Goal: Task Accomplishment & Management: Manage account settings

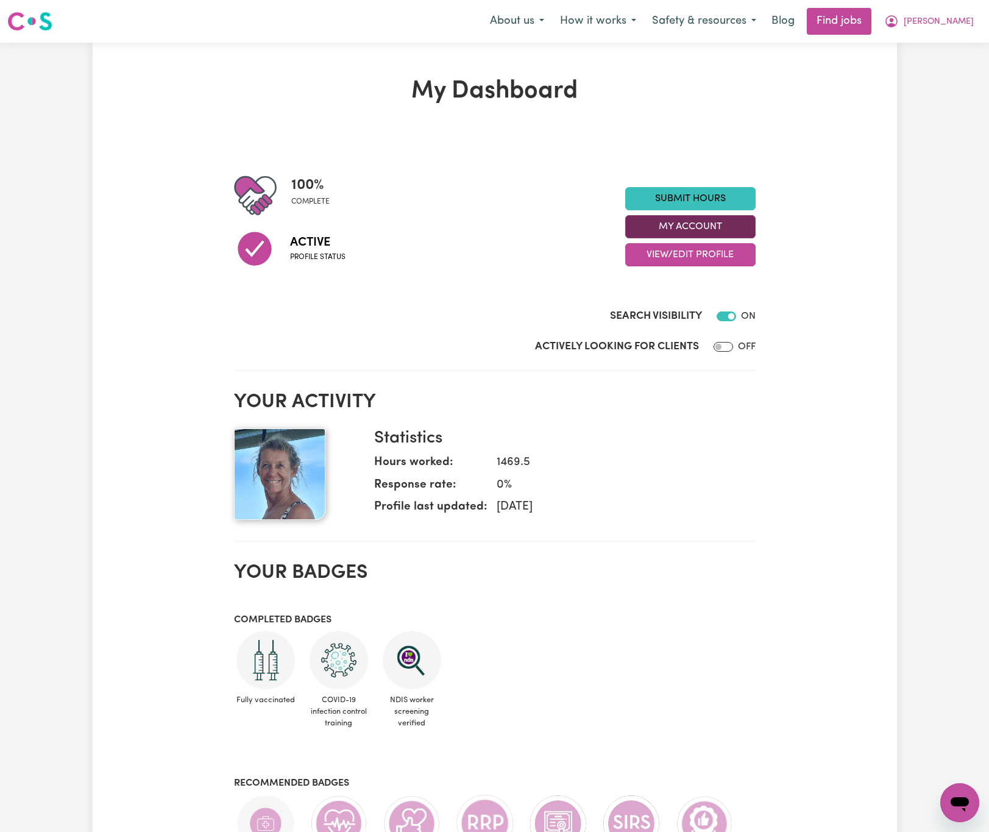
click at [728, 222] on button "My Account" at bounding box center [690, 226] width 130 height 23
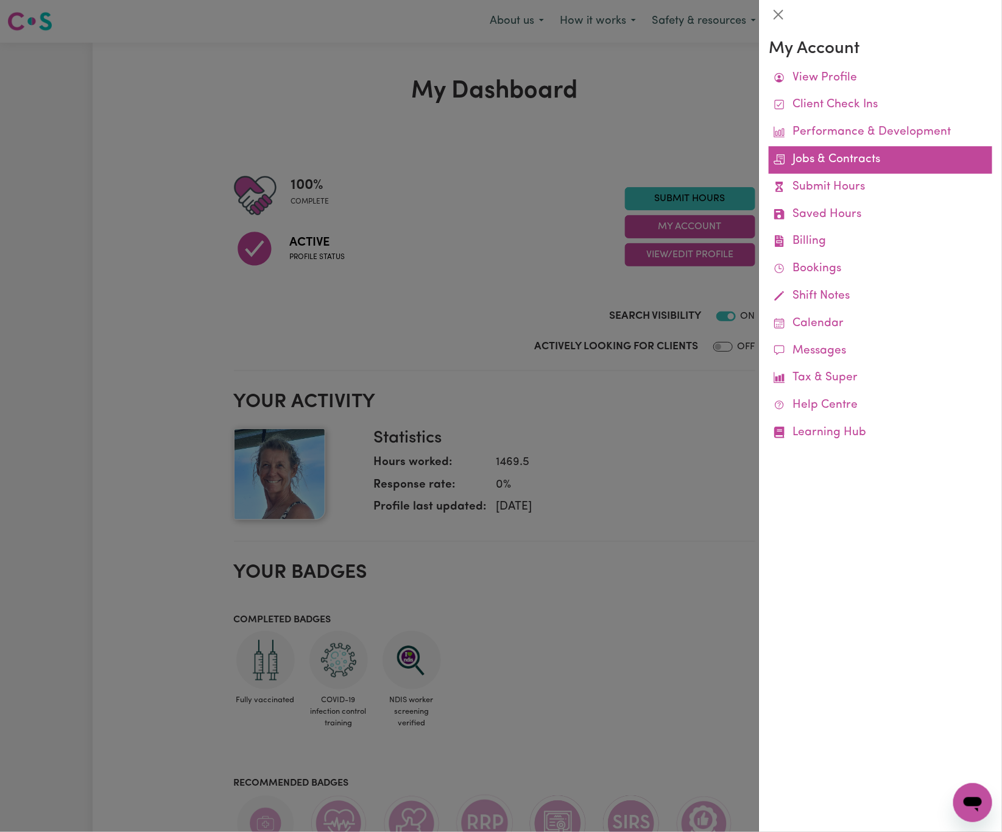
click at [854, 154] on link "Jobs & Contracts" at bounding box center [881, 159] width 224 height 27
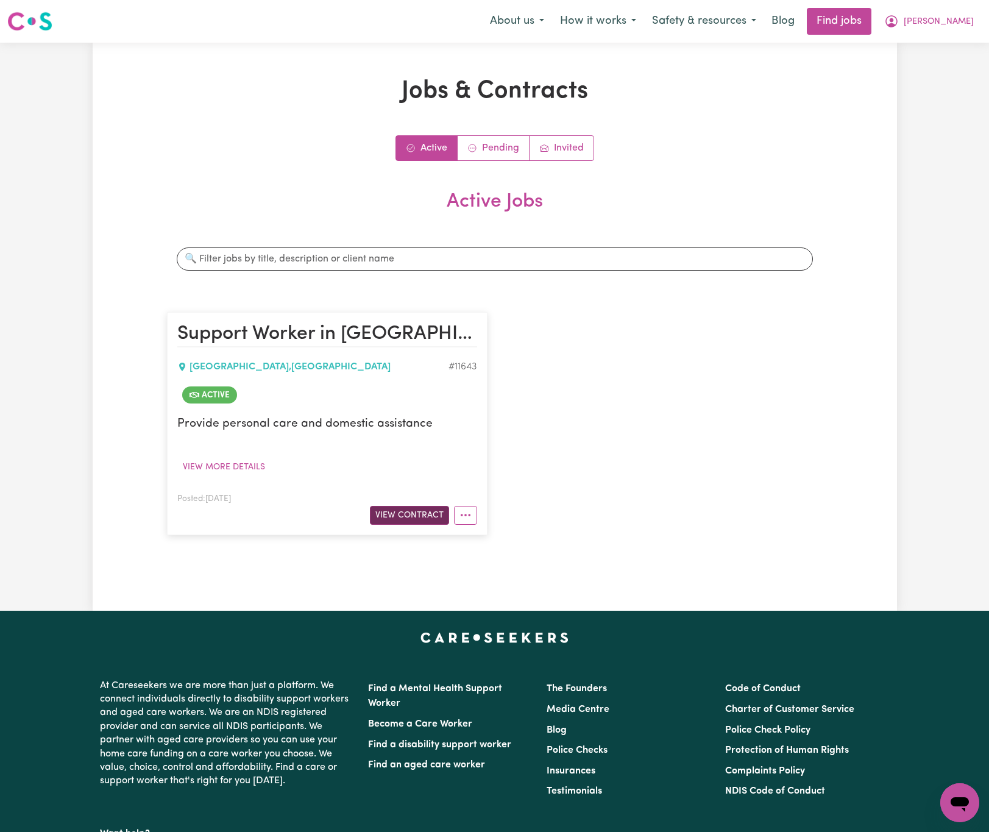
click at [408, 510] on button "View Contract" at bounding box center [409, 515] width 79 height 19
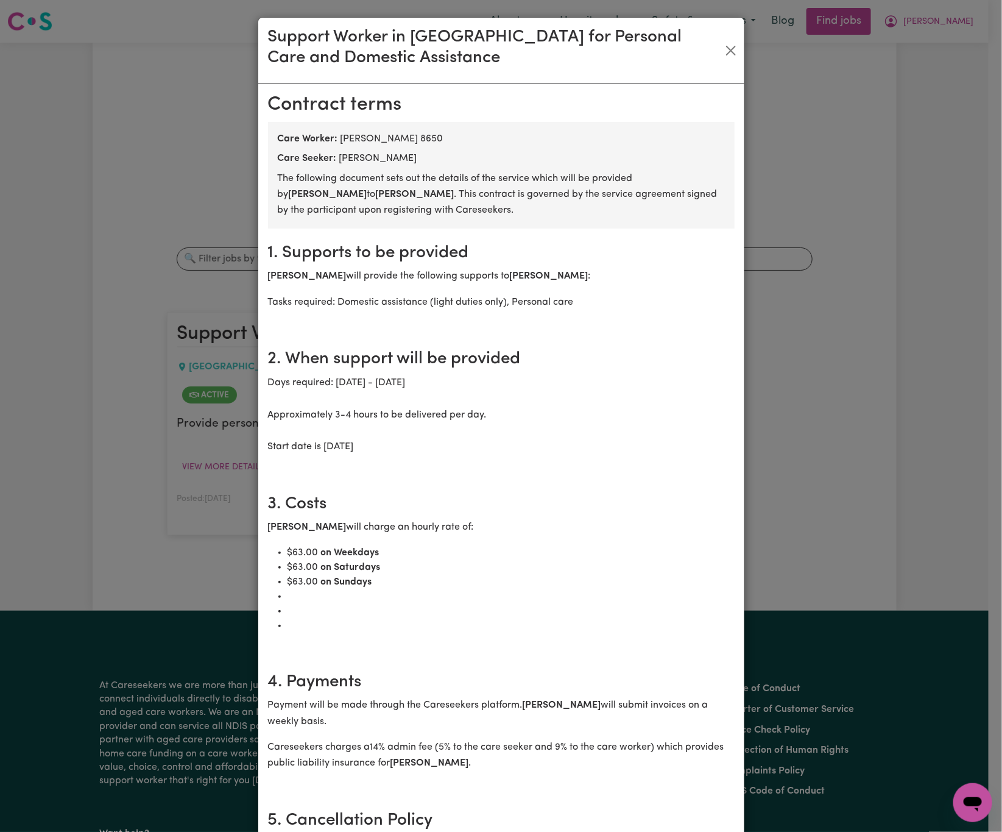
drag, startPoint x: 416, startPoint y: 161, endPoint x: 332, endPoint y: 166, distance: 84.3
click at [332, 166] on div "Care Seeker: [PERSON_NAME]" at bounding box center [501, 158] width 447 height 15
copy div "[PERSON_NAME]"
click at [723, 46] on button "Close" at bounding box center [731, 51] width 16 height 20
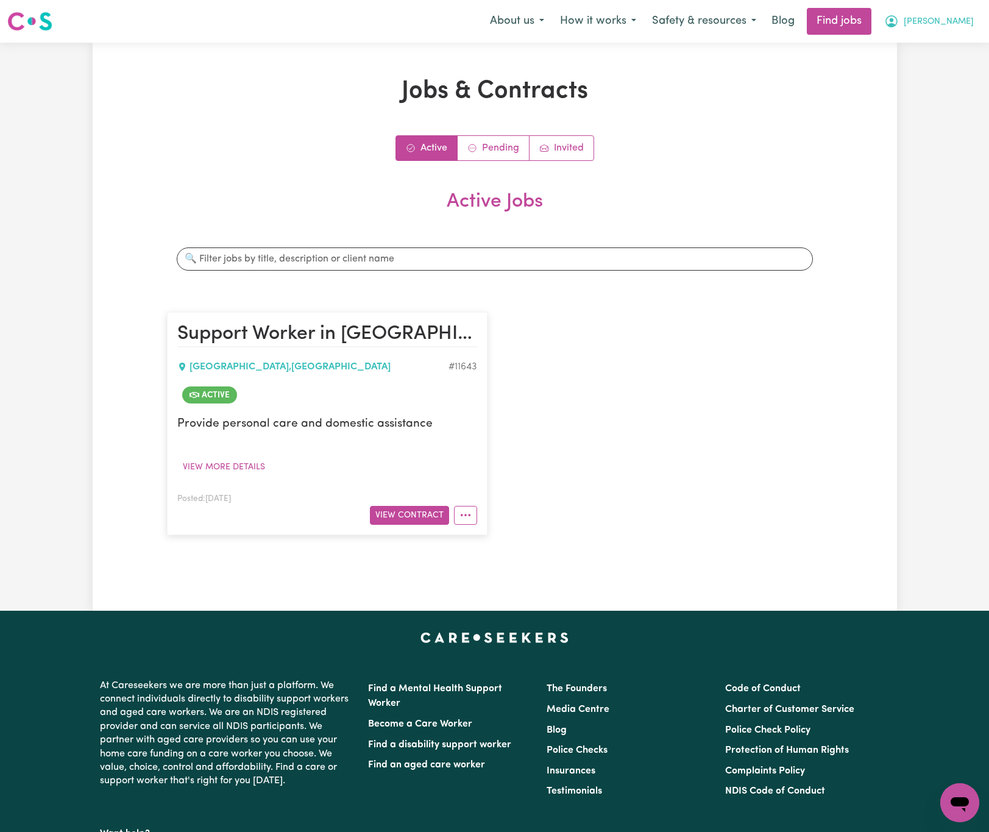
click at [969, 13] on button "[PERSON_NAME]" at bounding box center [928, 22] width 105 height 26
click at [957, 75] on link "My Dashboard" at bounding box center [933, 70] width 96 height 23
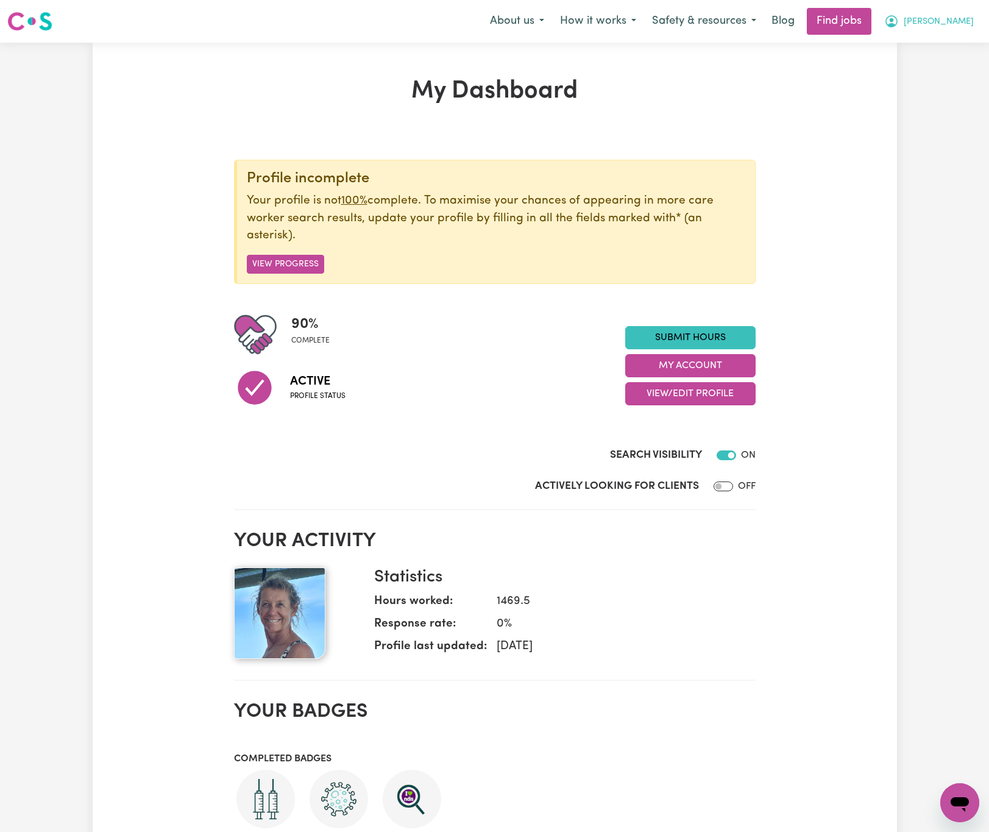
drag, startPoint x: 960, startPoint y: 20, endPoint x: 960, endPoint y: 28, distance: 7.9
click at [960, 20] on span "[PERSON_NAME]" at bounding box center [939, 21] width 70 height 13
click at [958, 90] on link "Logout" at bounding box center [933, 93] width 96 height 23
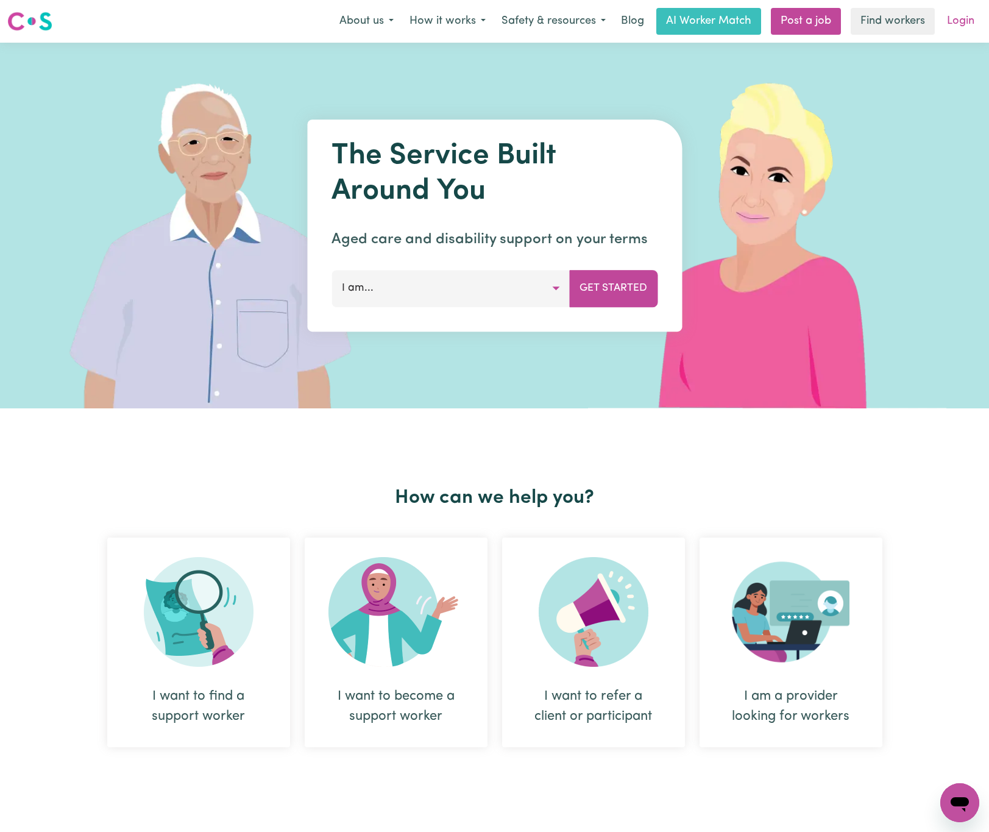
click at [975, 13] on link "Login" at bounding box center [961, 21] width 42 height 27
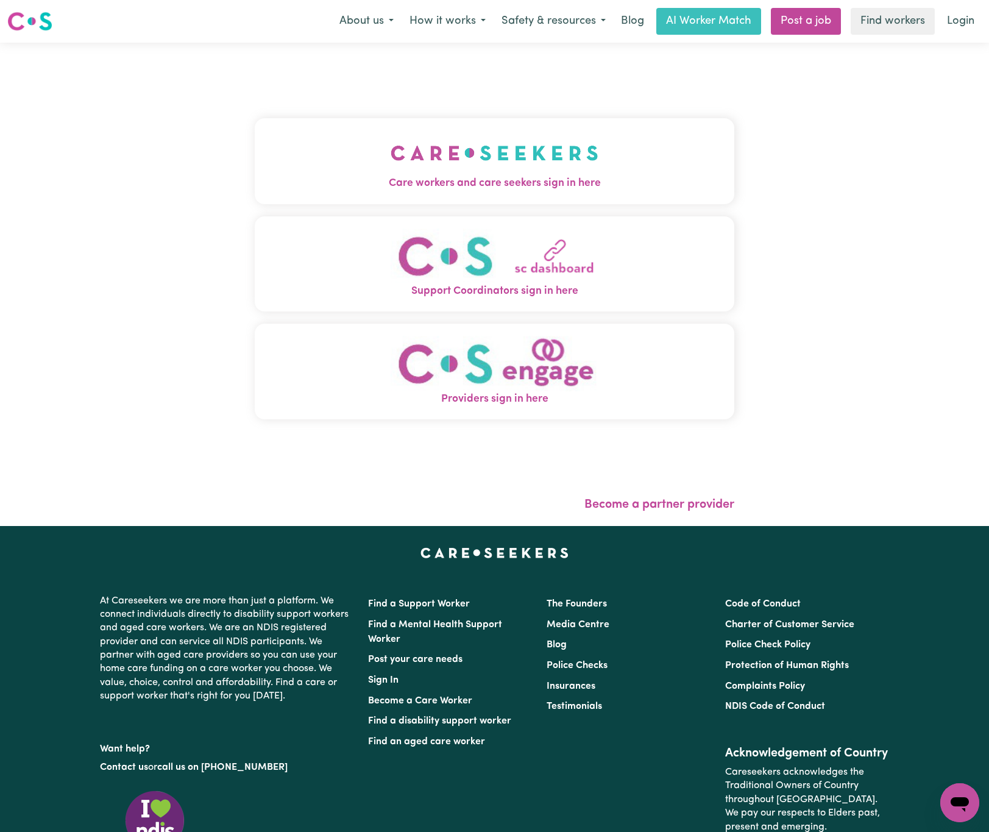
click at [430, 163] on img "Care workers and care seekers sign in here" at bounding box center [495, 152] width 208 height 45
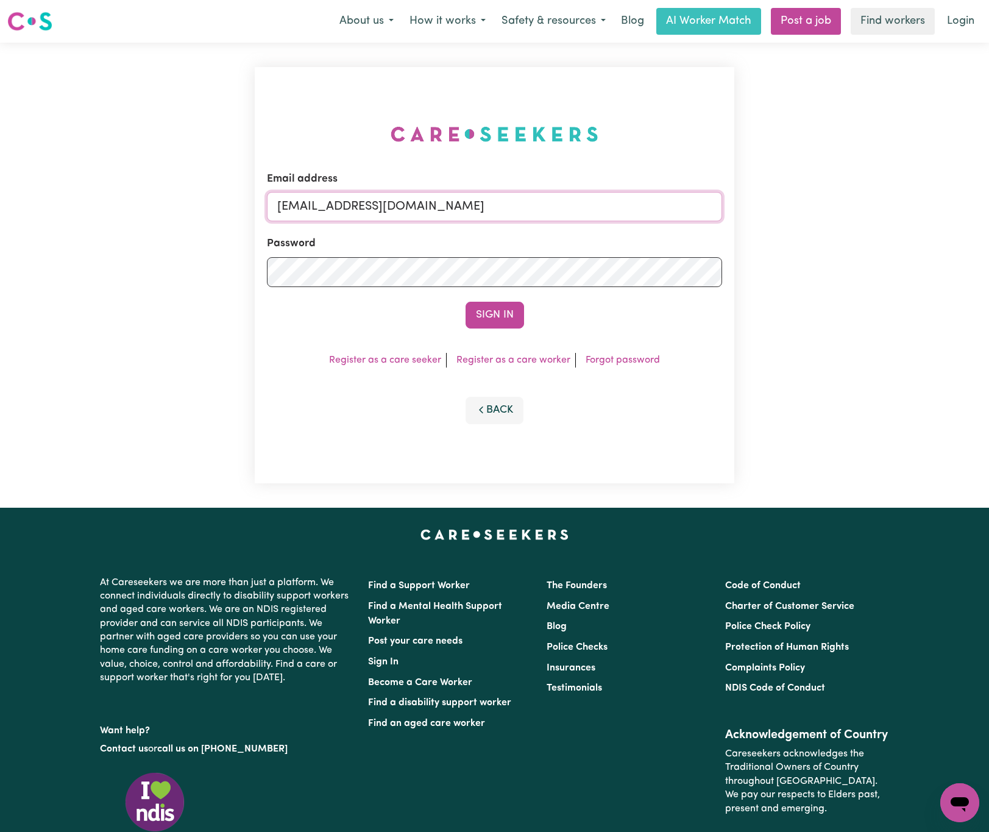
drag, startPoint x: 350, startPoint y: 208, endPoint x: 805, endPoint y: 210, distance: 455.2
click at [805, 210] on div "Email address [EMAIL_ADDRESS][DOMAIN_NAME] Password Sign In Register as a care …" at bounding box center [494, 275] width 989 height 465
paste input "chelseavu"
type input "[EMAIL_ADDRESS][DOMAIN_NAME]"
click at [466, 302] on button "Sign In" at bounding box center [495, 315] width 59 height 27
